Goal: Find contact information: Find contact information

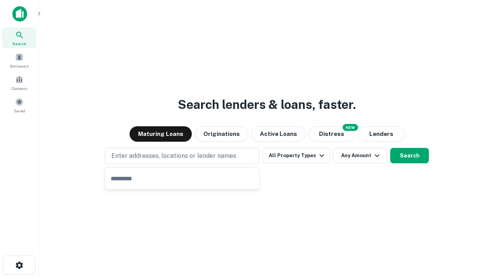
type input "**********"
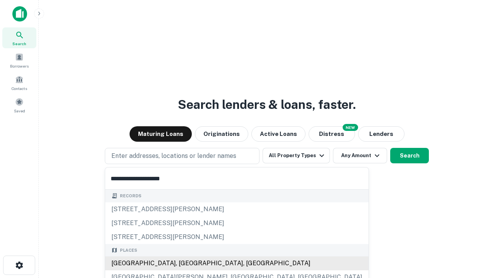
click at [185, 264] on div "[GEOGRAPHIC_DATA], [GEOGRAPHIC_DATA], [GEOGRAPHIC_DATA]" at bounding box center [236, 264] width 263 height 14
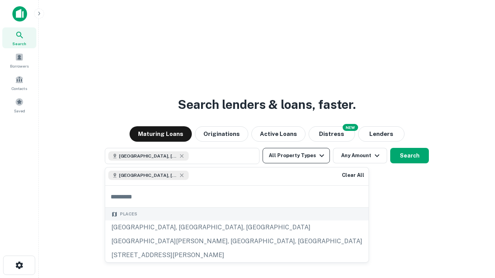
click at [296, 156] on button "All Property Types" at bounding box center [296, 155] width 67 height 15
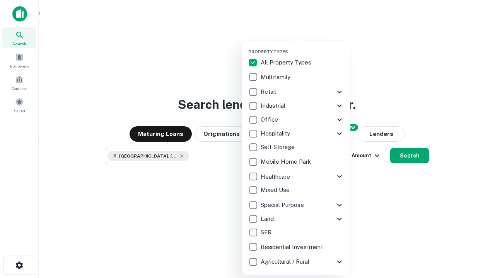
click at [302, 47] on button "button" at bounding box center [302, 47] width 108 height 0
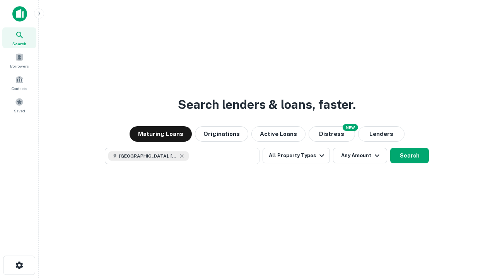
scroll to position [12, 0]
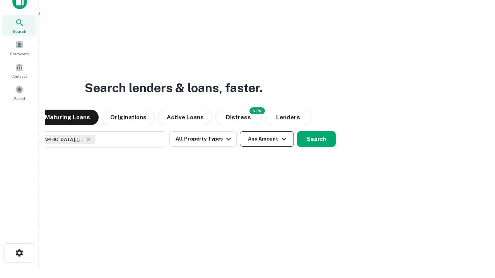
click at [240, 131] on button "Any Amount" at bounding box center [267, 138] width 54 height 15
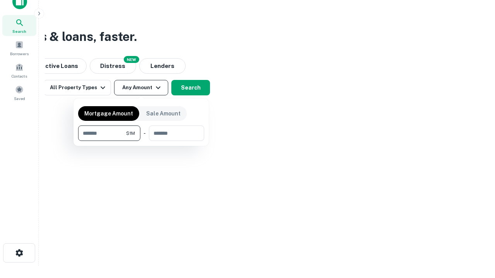
type input "*******"
click at [141, 141] on button "button" at bounding box center [141, 141] width 126 height 0
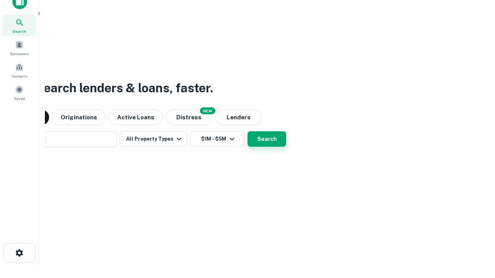
click at [247, 131] on button "Search" at bounding box center [266, 138] width 39 height 15
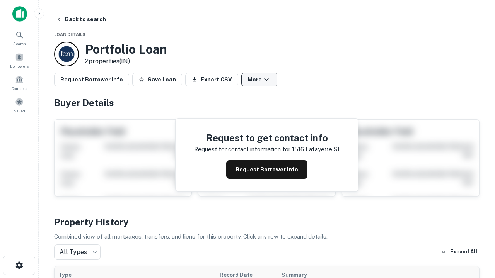
click at [259, 80] on button "More" at bounding box center [259, 80] width 36 height 14
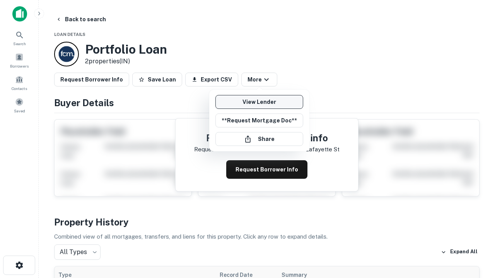
click at [259, 102] on link "View Lender" at bounding box center [259, 102] width 88 height 14
